Goal: Communication & Community: Answer question/provide support

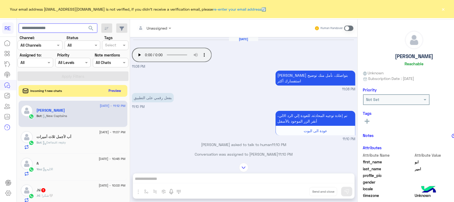
scroll to position [84, 0]
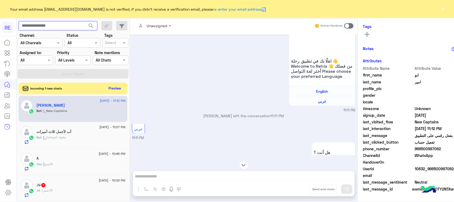
paste input "*********"
type input "*********"
click at [85, 24] on button "search" at bounding box center [91, 26] width 13 height 11
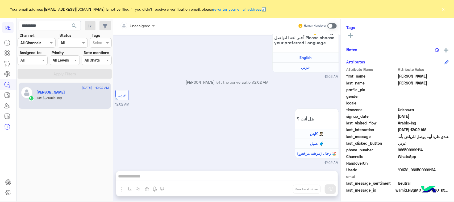
scroll to position [84, 0]
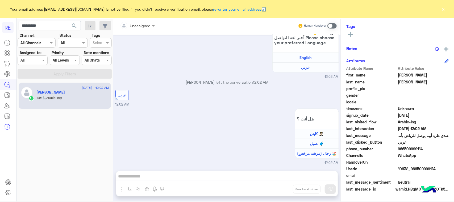
click at [330, 26] on span at bounding box center [331, 25] width 9 height 5
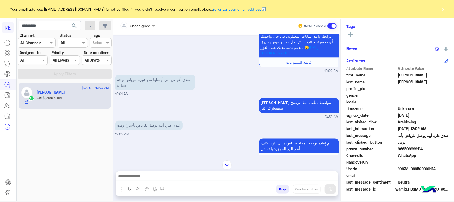
scroll to position [406, 0]
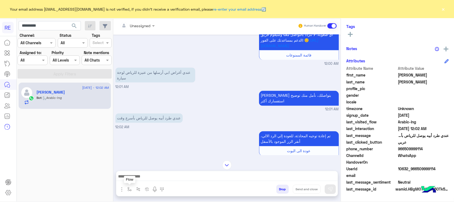
click at [134, 191] on button "button" at bounding box center [129, 188] width 9 height 9
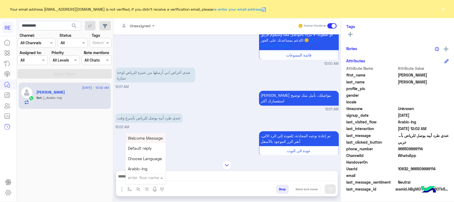
click at [135, 179] on input "text" at bounding box center [139, 177] width 22 height 6
click at [129, 188] on img "button" at bounding box center [129, 189] width 4 height 4
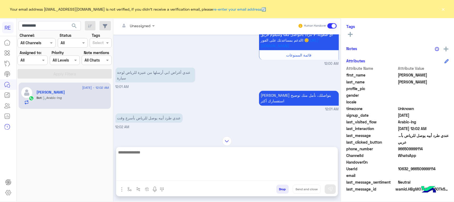
click at [134, 175] on textarea at bounding box center [226, 165] width 221 height 32
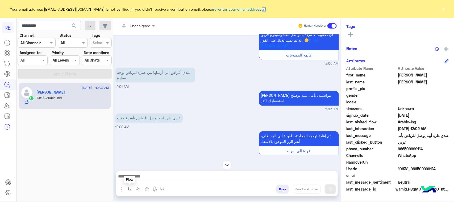
click at [129, 187] on img "button" at bounding box center [129, 189] width 4 height 4
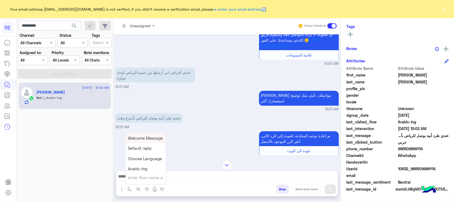
click at [131, 180] on div "enter flow name" at bounding box center [145, 177] width 40 height 10
type input "**"
click at [141, 148] on span "بيانات الطرد" at bounding box center [138, 148] width 21 height 5
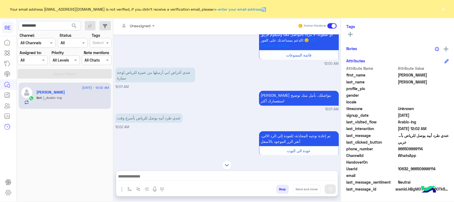
type textarea "**********"
click at [331, 189] on img at bounding box center [330, 188] width 5 height 5
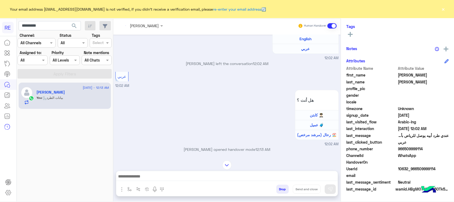
scroll to position [794, 0]
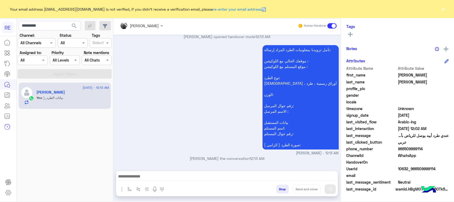
click at [253, 172] on div at bounding box center [226, 177] width 221 height 13
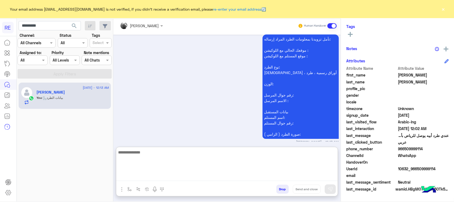
scroll to position [794, 0]
click at [253, 176] on textarea at bounding box center [226, 165] width 221 height 32
type textarea "**********"
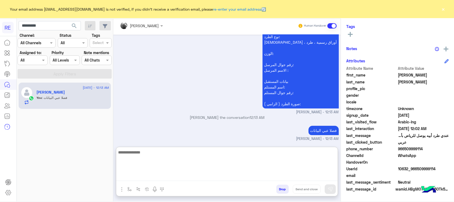
scroll to position [834, 0]
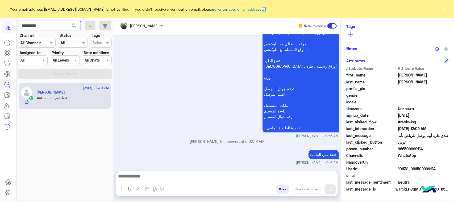
click at [58, 25] on input "*********" at bounding box center [50, 26] width 62 height 10
click at [72, 26] on span "search" at bounding box center [74, 26] width 6 height 6
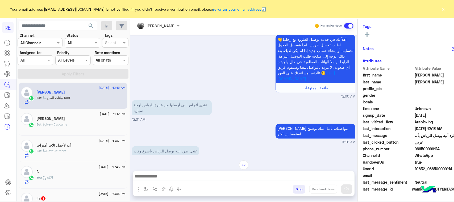
scroll to position [141, 0]
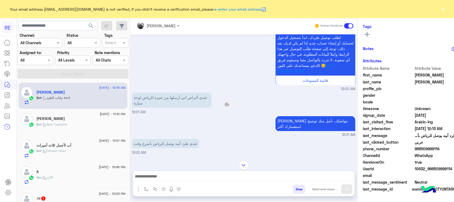
click at [132, 104] on p "عندي أغراض ابي أرسلها من عنيزة للرياض لوحة سيارة" at bounding box center [172, 100] width 80 height 15
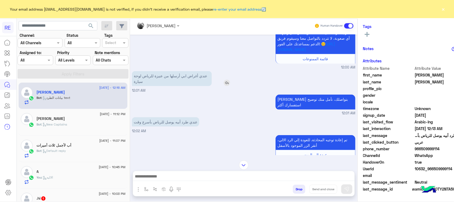
scroll to position [174, 0]
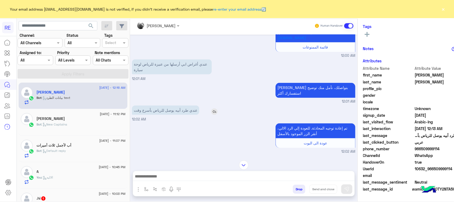
click at [143, 114] on p "عندي طرد أبيه يوصل للرياض بأسرع وقت" at bounding box center [165, 109] width 67 height 9
click at [142, 114] on p "عندي طرد أبيه يوصل للرياض بأسرع وقت" at bounding box center [165, 109] width 67 height 9
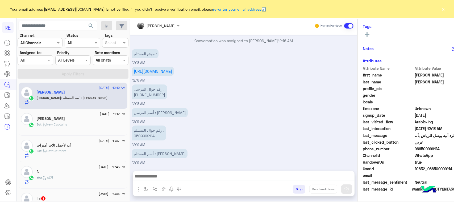
scroll to position [871, 0]
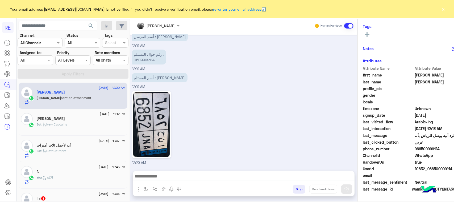
click at [209, 171] on div at bounding box center [243, 177] width 221 height 13
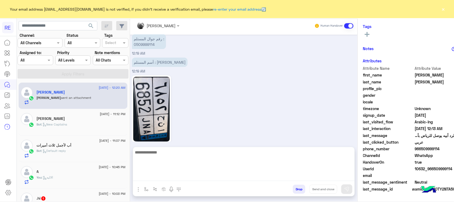
click at [213, 176] on textarea at bounding box center [243, 165] width 221 height 32
type textarea "*"
type textarea "**********"
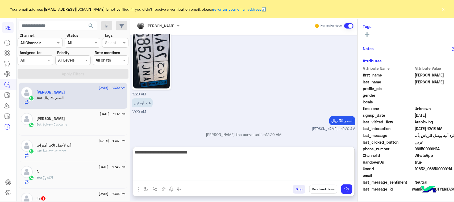
scroll to position [957, 0]
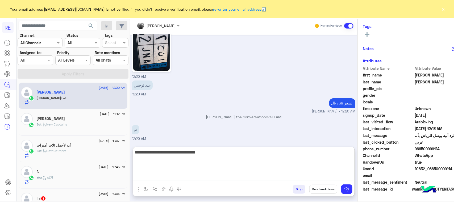
type textarea "**********"
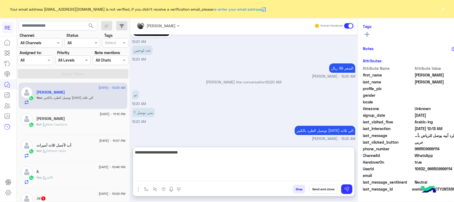
scroll to position [1009, 0]
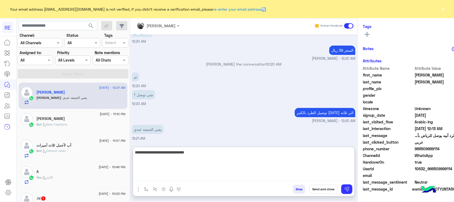
type textarea "**********"
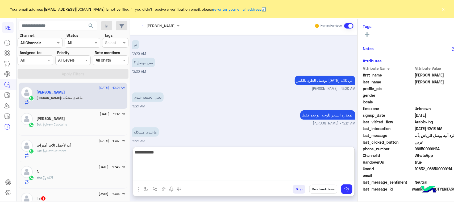
scroll to position [1044, 0]
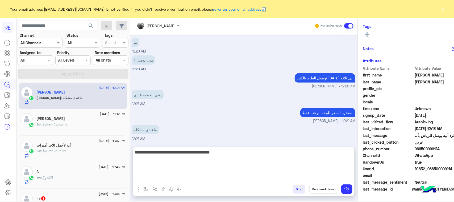
type textarea "**********"
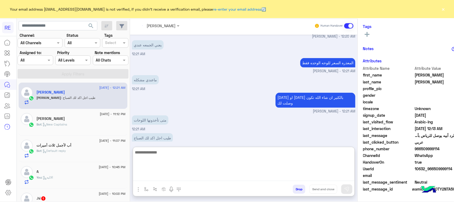
scroll to position [1096, 0]
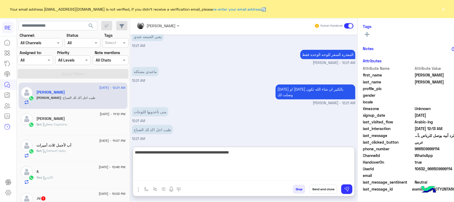
type textarea "**********"
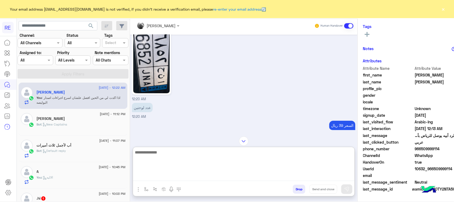
scroll to position [1119, 0]
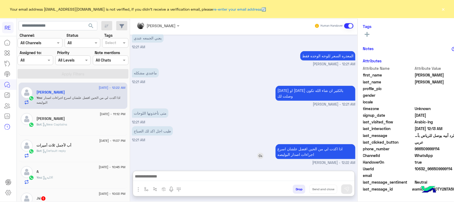
click at [290, 123] on div "[DATE] هل لديك حساب مسجل على التطبيق لا نعم 12:00 AM نعم 12:00 AM لمساعدتك بشكل…" at bounding box center [243, 100] width 227 height 131
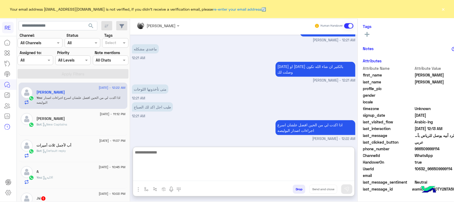
click at [273, 174] on textarea at bounding box center [243, 165] width 221 height 32
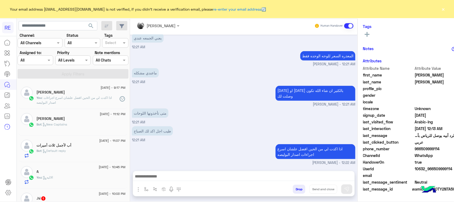
drag, startPoint x: 422, startPoint y: 148, endPoint x: 403, endPoint y: 146, distance: 19.5
click at [415, 146] on span "966509999114" at bounding box center [440, 149] width 51 height 6
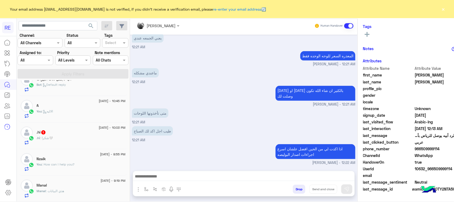
scroll to position [66, 0]
click at [82, 103] on div "A" at bounding box center [81, 106] width 89 height 6
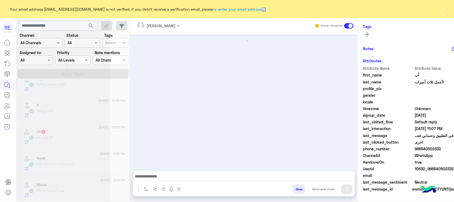
scroll to position [495, 0]
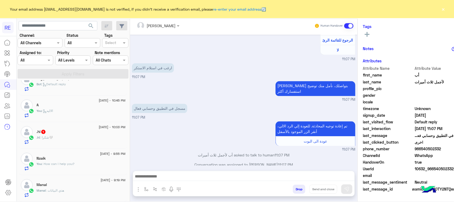
click at [66, 140] on div ".hi : شكرا🤍" at bounding box center [81, 139] width 89 height 9
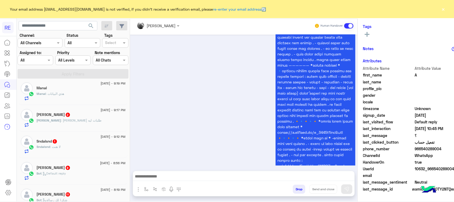
scroll to position [166, 0]
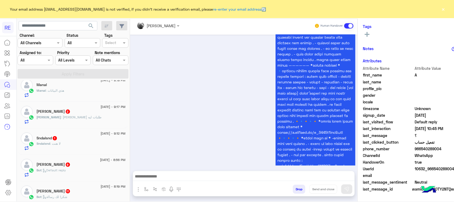
click at [63, 111] on h5 "[PERSON_NAME] 2" at bounding box center [54, 111] width 34 height 5
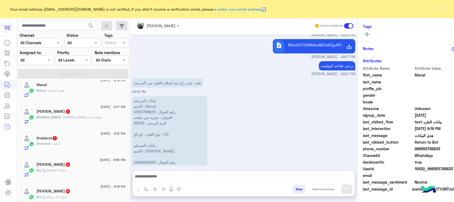
scroll to position [568, 0]
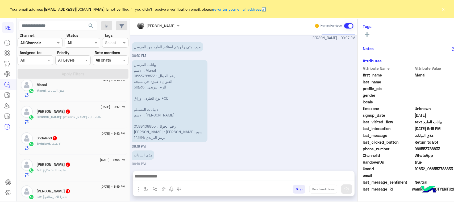
click at [55, 120] on div "[PERSON_NAME] : [PERSON_NAME] طلبات ليه" at bounding box center [81, 119] width 89 height 9
click at [59, 116] on p "[PERSON_NAME] : [PERSON_NAME] طلبات ليه" at bounding box center [69, 117] width 65 height 5
click at [70, 112] on h5 "[PERSON_NAME] 2" at bounding box center [54, 111] width 34 height 5
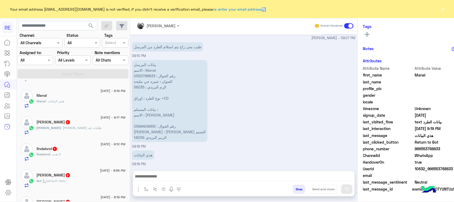
scroll to position [100, 0]
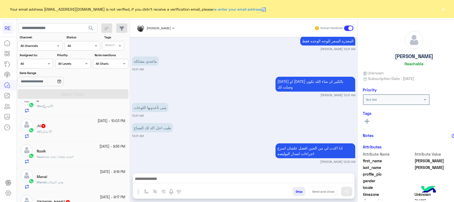
scroll to position [100, 0]
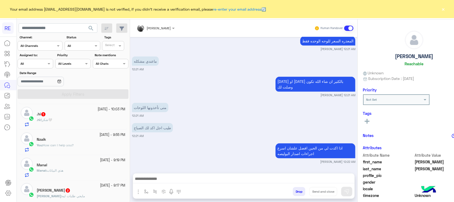
click at [73, 128] on div "17 September - 10:03 PM .hi 1 .hi : شكرا🤍" at bounding box center [73, 116] width 109 height 25
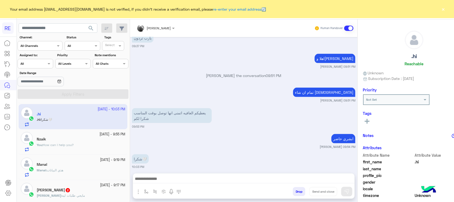
scroll to position [133, 0]
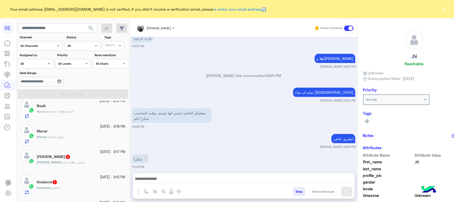
click at [52, 167] on div "فيصل : مايجي طلبات ليه" at bounding box center [81, 164] width 89 height 9
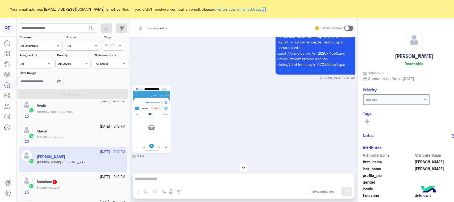
scroll to position [1075, 0]
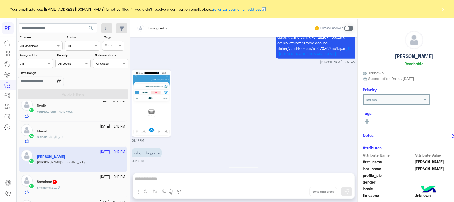
click at [100, 178] on small "[DATE] - 9:12 PM" at bounding box center [112, 176] width 25 height 5
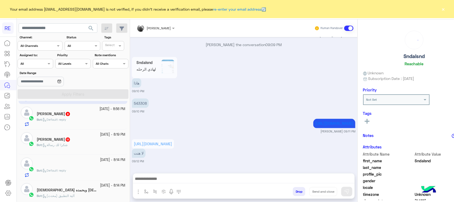
scroll to position [233, 0]
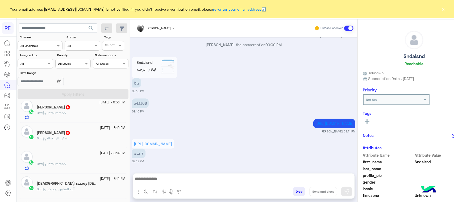
click at [69, 114] on div "Bot : Default reply" at bounding box center [81, 114] width 89 height 9
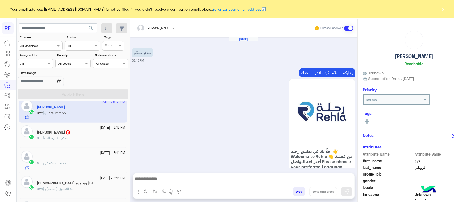
scroll to position [930, 0]
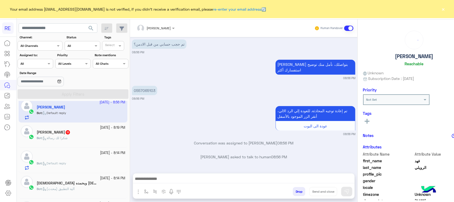
click at [75, 136] on div "Bot : شكرا لك رسالة" at bounding box center [81, 139] width 89 height 9
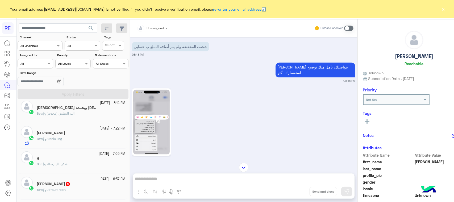
scroll to position [333, 0]
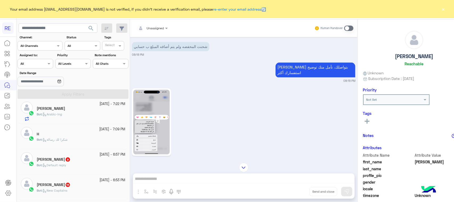
click at [64, 156] on div "[DATE] - 6:57 PM" at bounding box center [81, 154] width 89 height 5
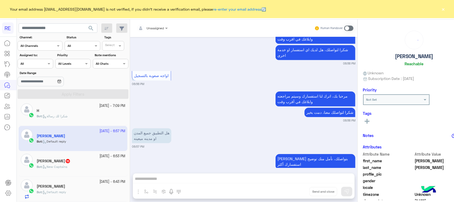
scroll to position [367, 0]
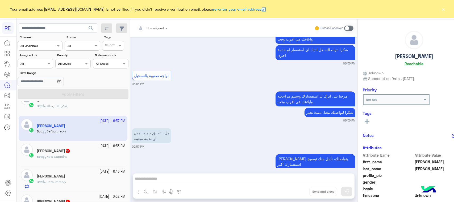
click at [63, 156] on span "New Captains" at bounding box center [55, 156] width 25 height 4
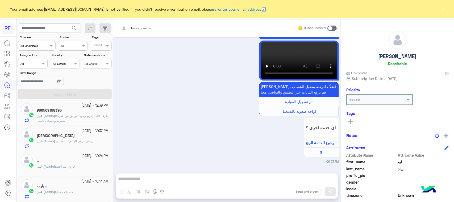
scroll to position [3, 0]
click at [63, 117] on span "مشكله في ارافق المستندات" at bounding box center [81, 116] width 38 height 4
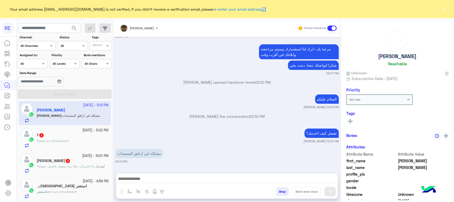
click at [71, 143] on div "T sent an attachment" at bounding box center [73, 142] width 72 height 9
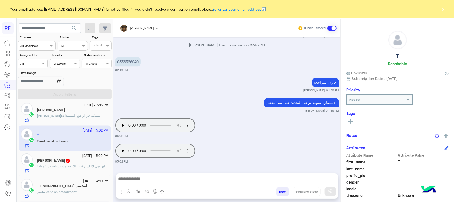
click at [74, 166] on span "وهل اذا اشتركت مثلا بدية مشوار تاخذون عمولة؟" at bounding box center [69, 166] width 64 height 4
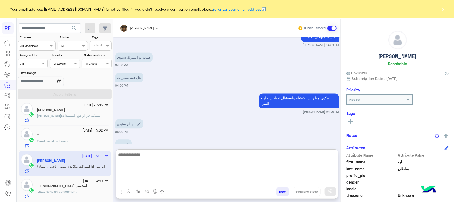
click at [138, 175] on textarea at bounding box center [226, 167] width 221 height 32
type textarea "*********"
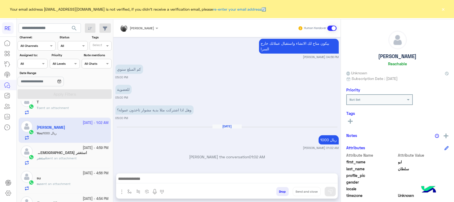
click at [68, 148] on div "17 September - 4:59 PM" at bounding box center [73, 147] width 72 height 5
